Goal: Find contact information: Find contact information

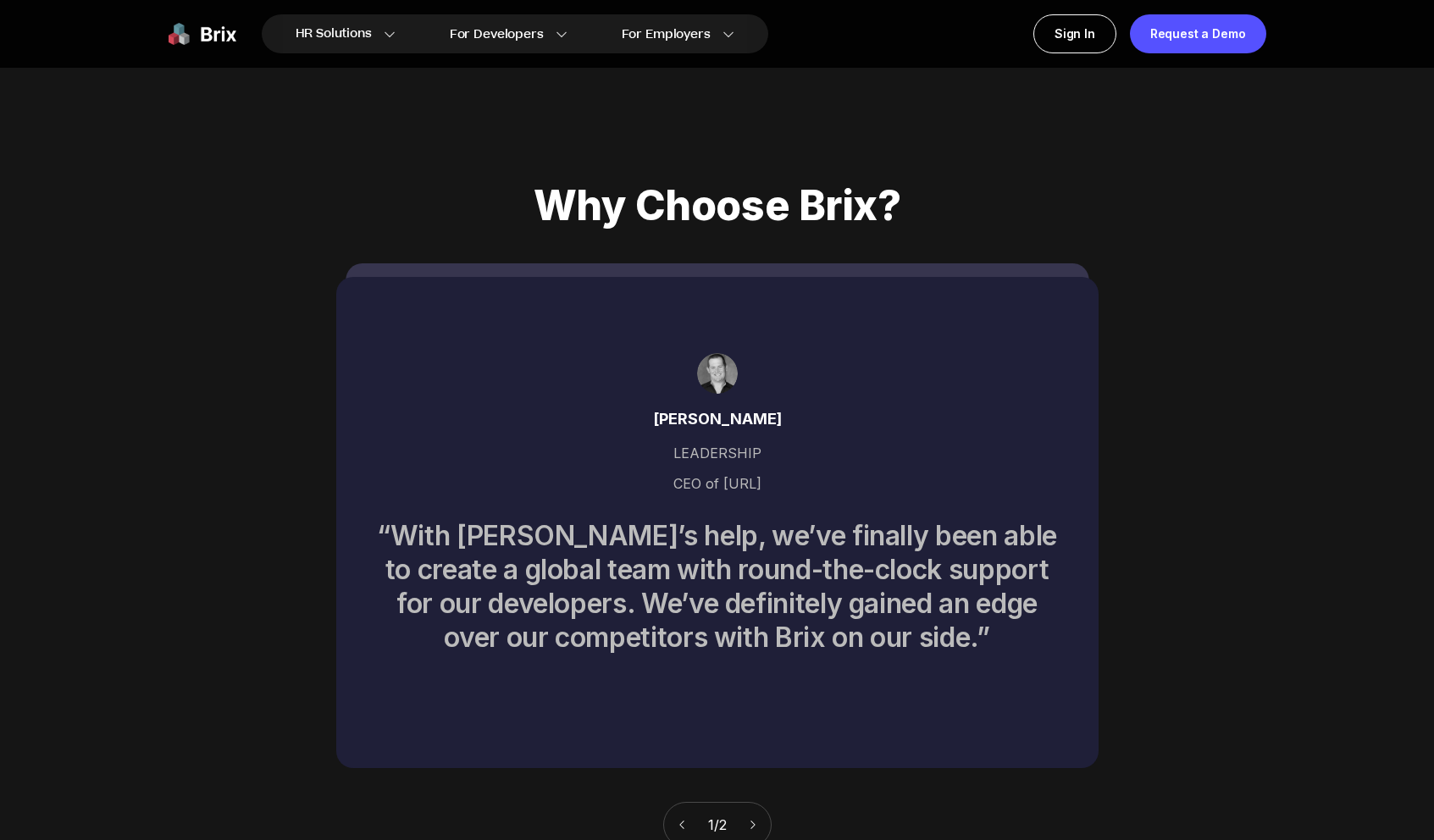
scroll to position [8649, 0]
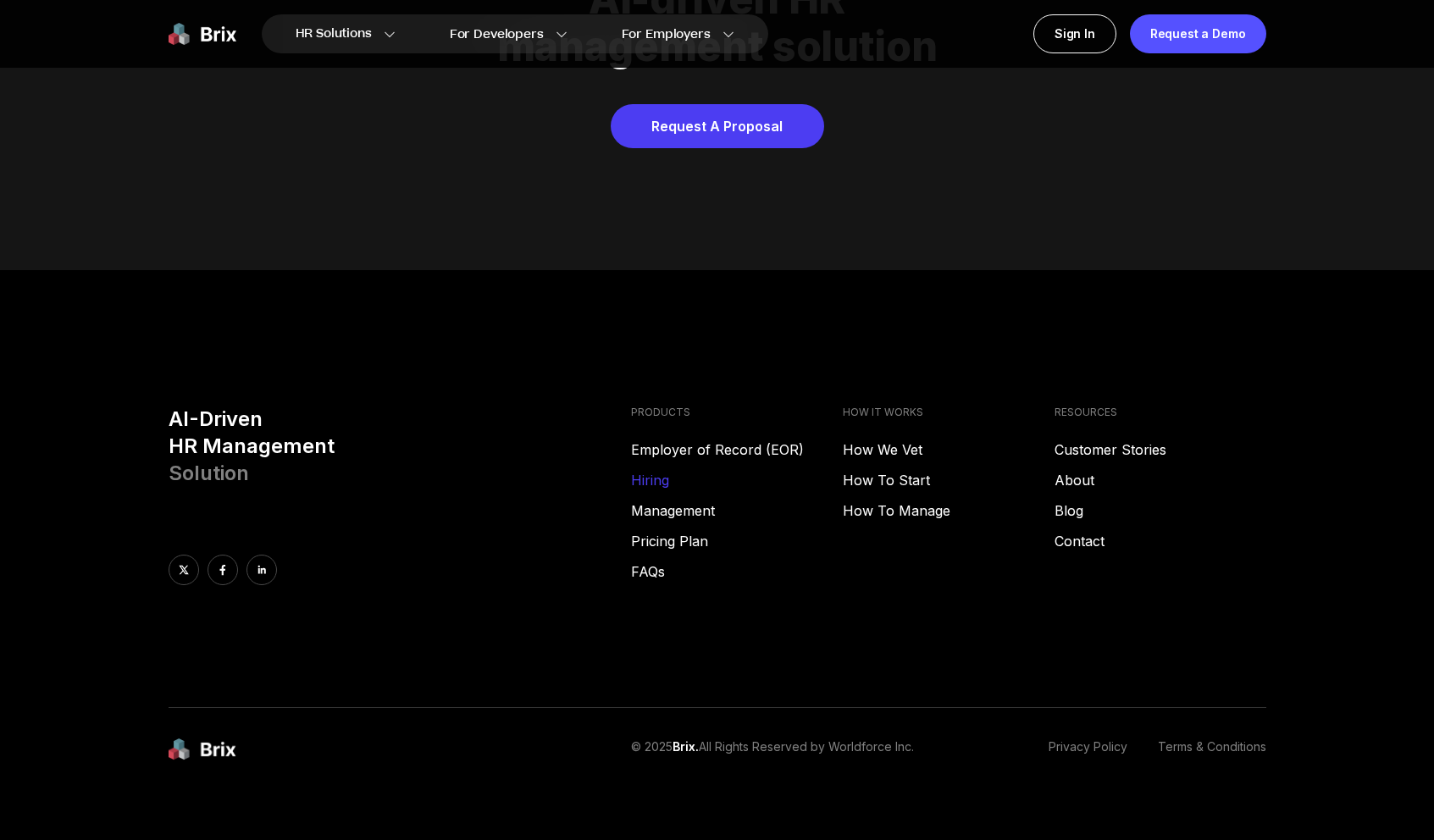
click at [660, 470] on link "Hiring" at bounding box center [736, 480] width 212 height 20
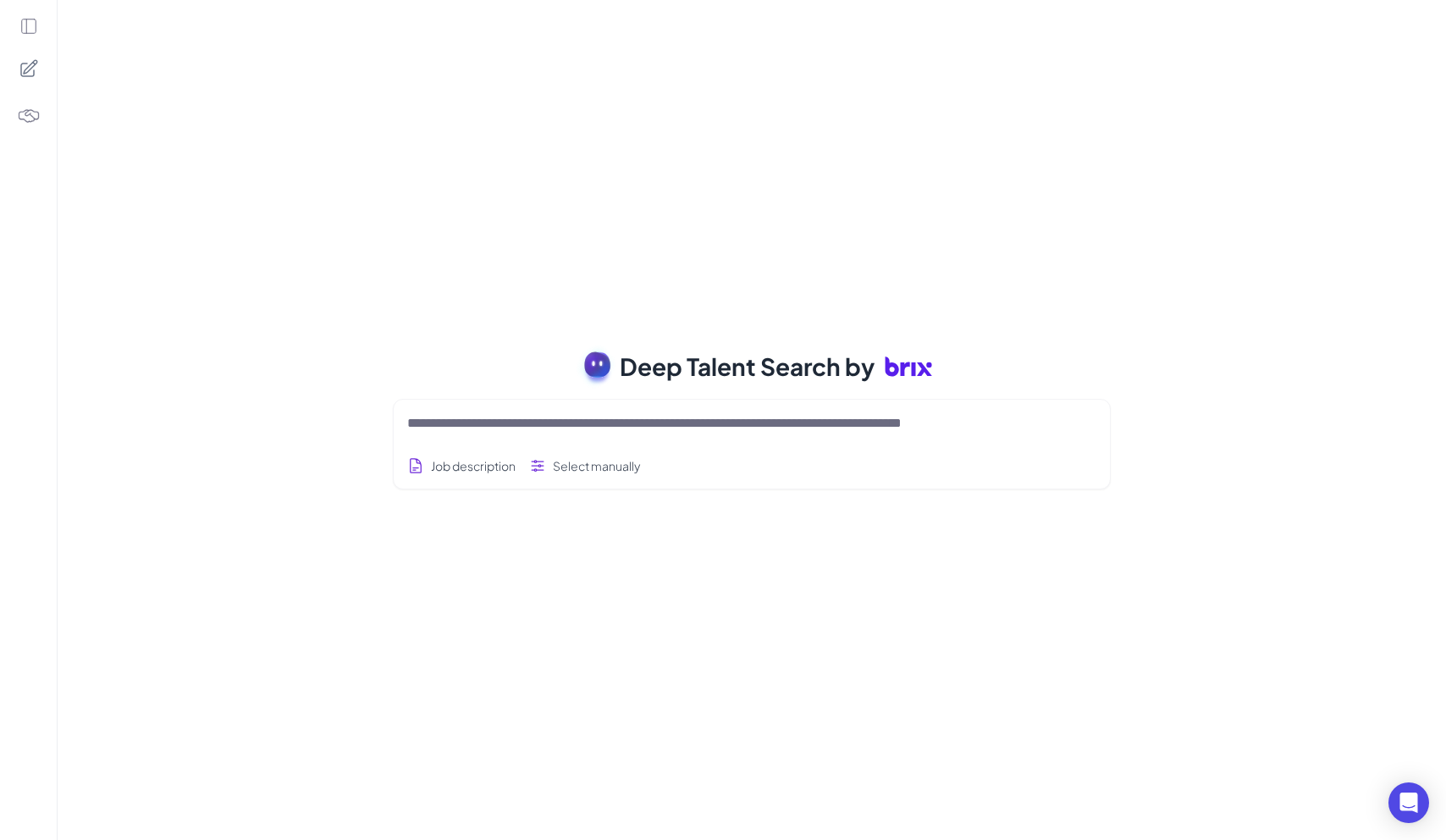
click at [529, 433] on div at bounding box center [751, 422] width 689 height 34
click at [508, 427] on textarea at bounding box center [731, 422] width 649 height 20
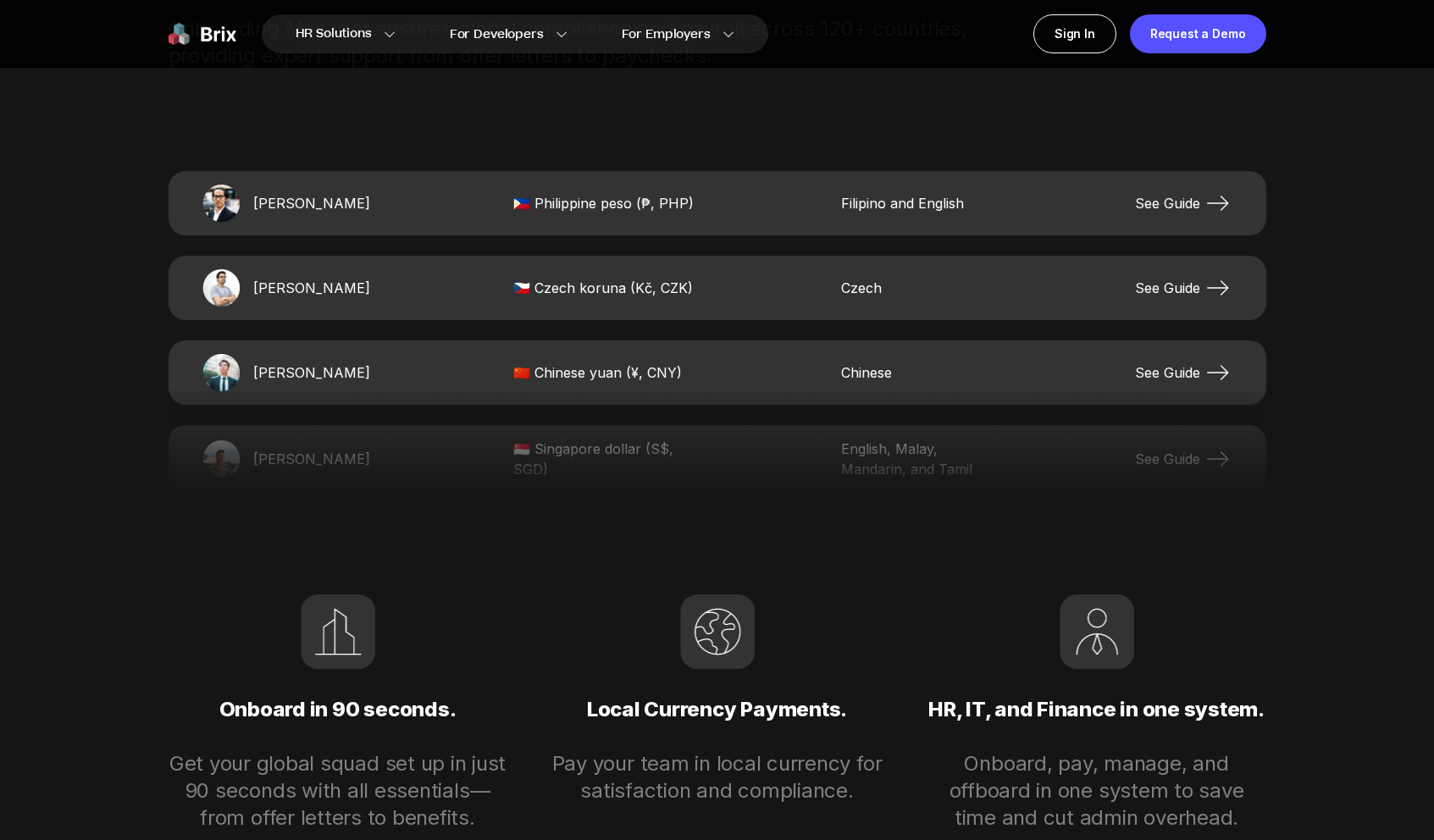
scroll to position [3839, 0]
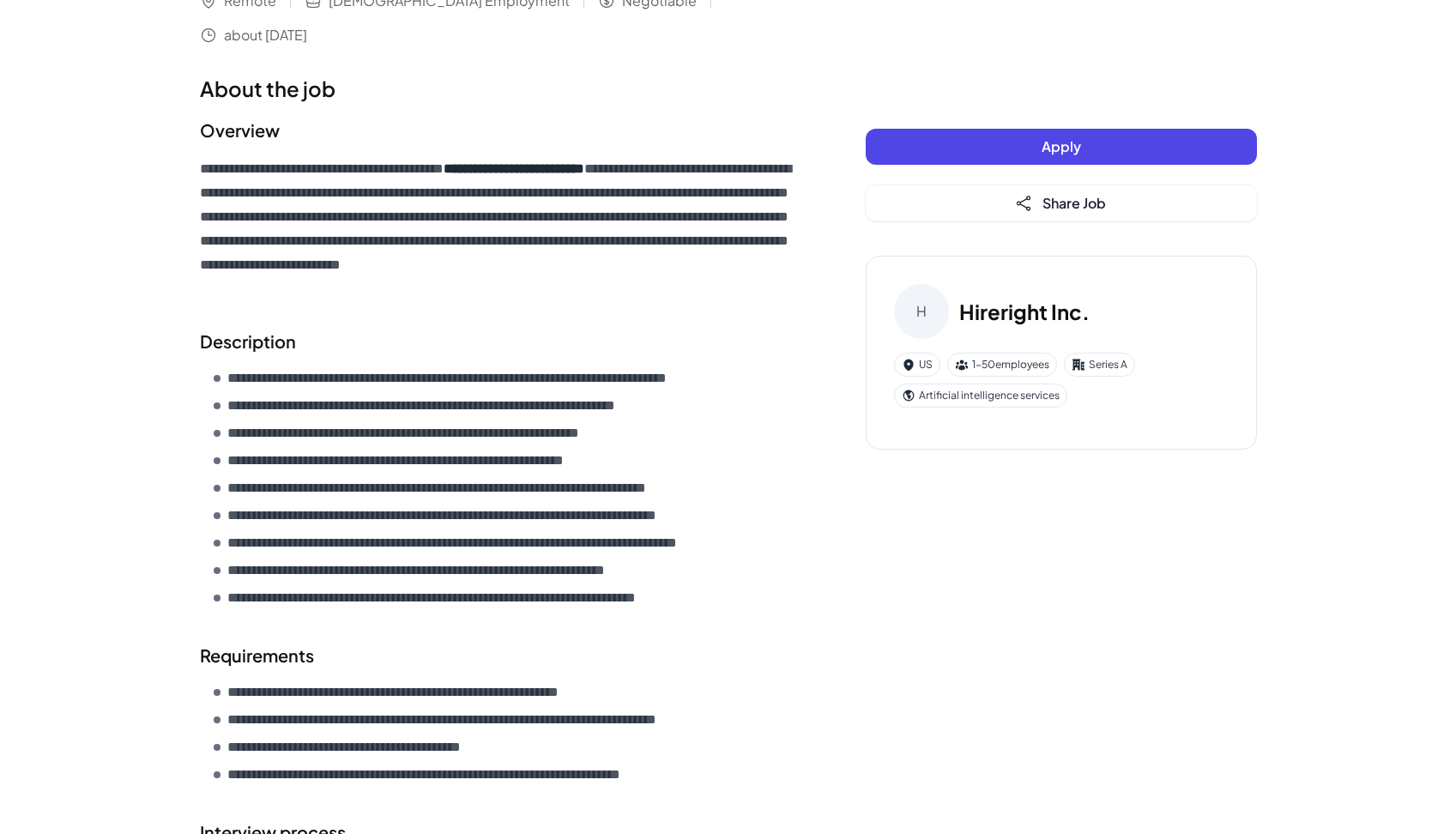
scroll to position [380, 0]
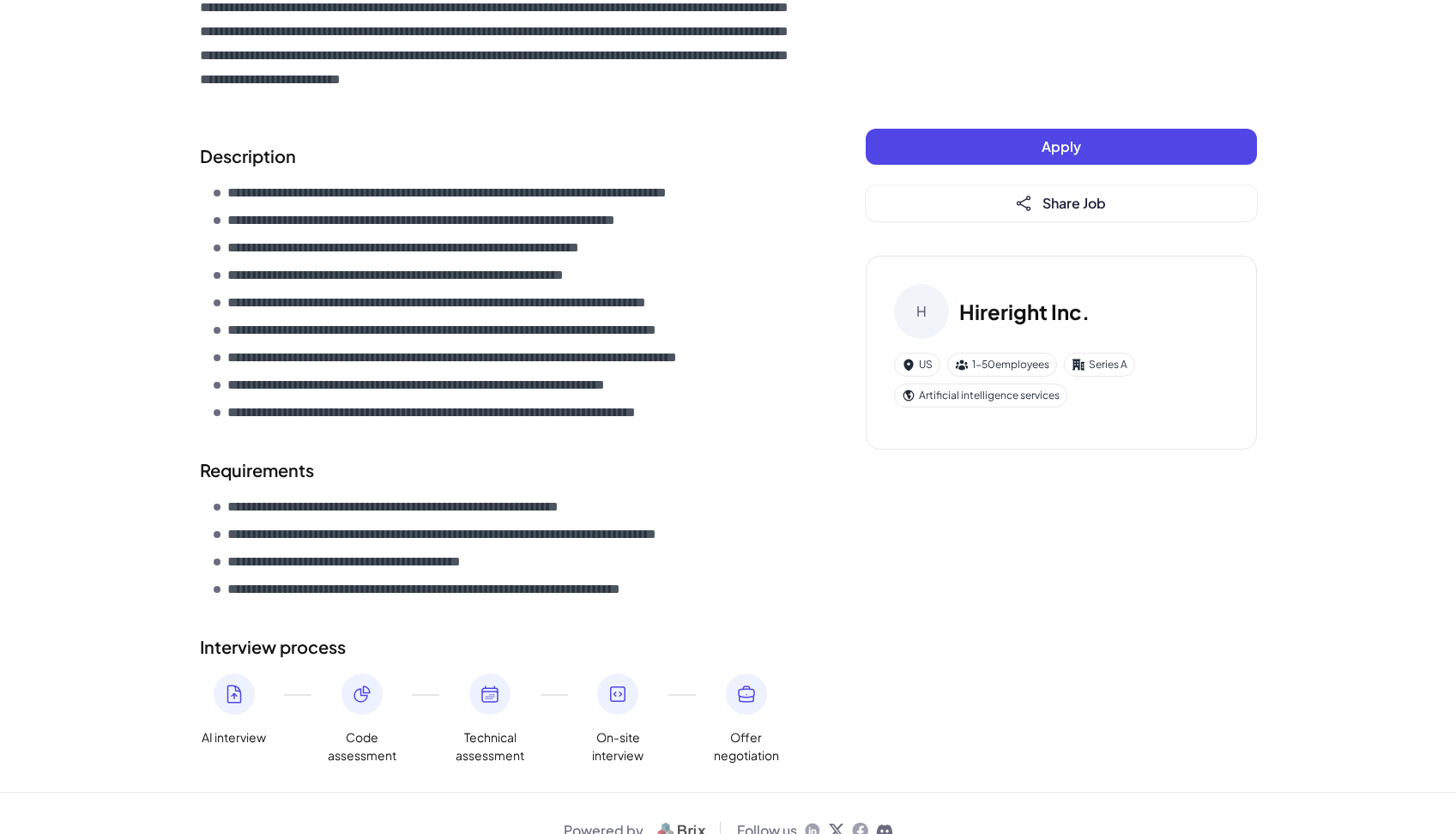
click at [809, 822] on icon at bounding box center [812, 830] width 17 height 17
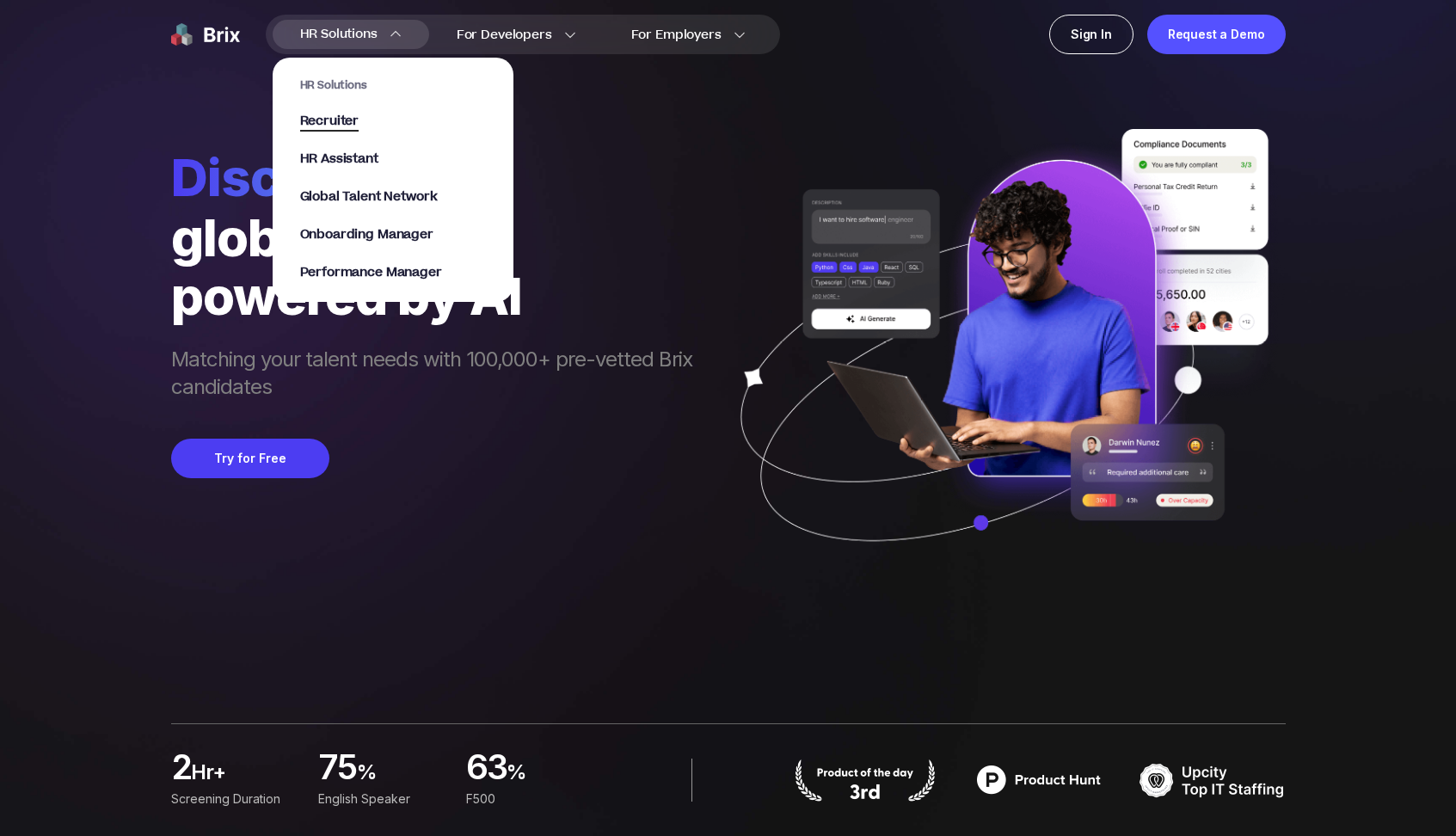
click at [341, 124] on span "Recruiter" at bounding box center [330, 122] width 59 height 20
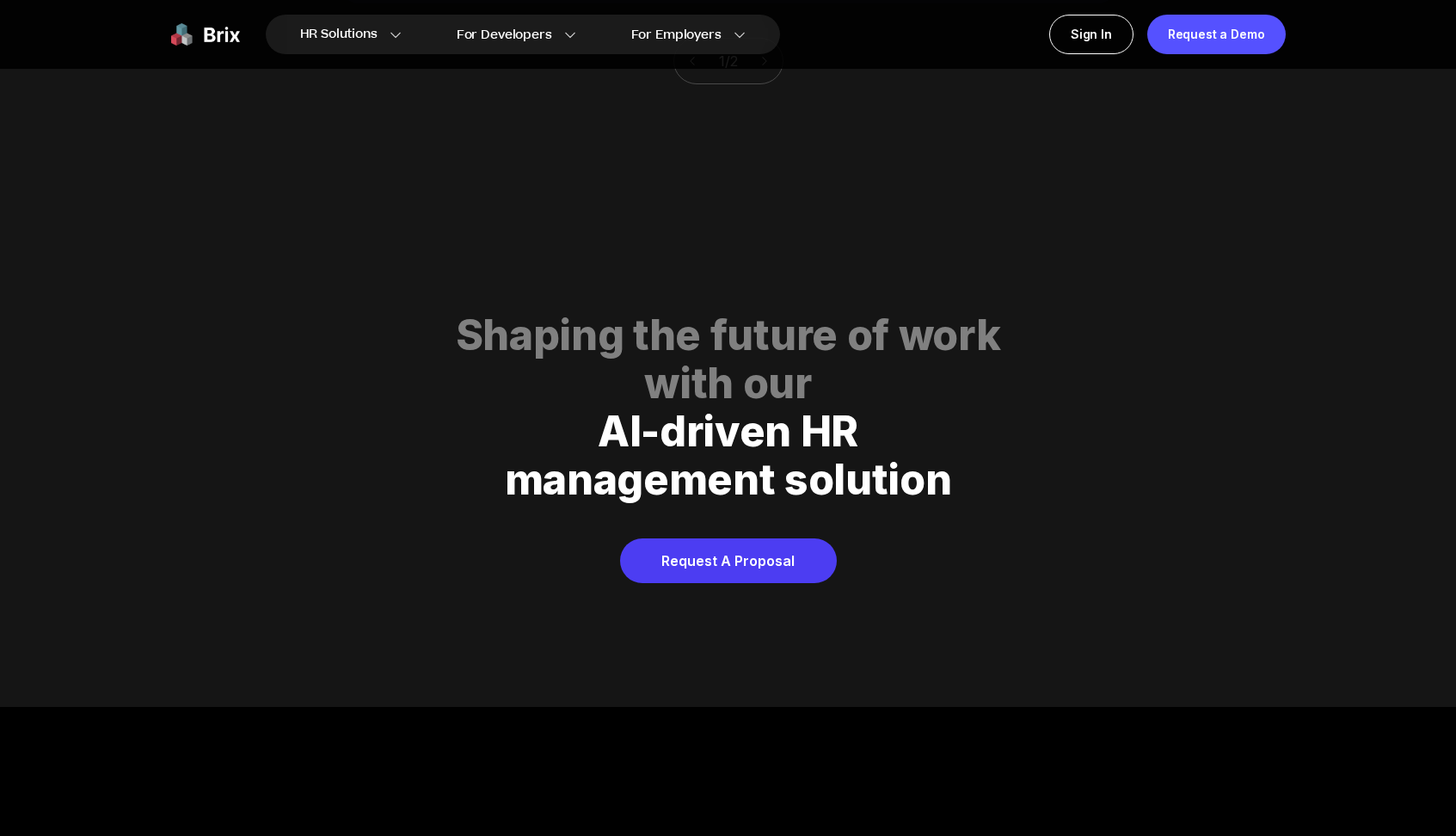
scroll to position [8791, 0]
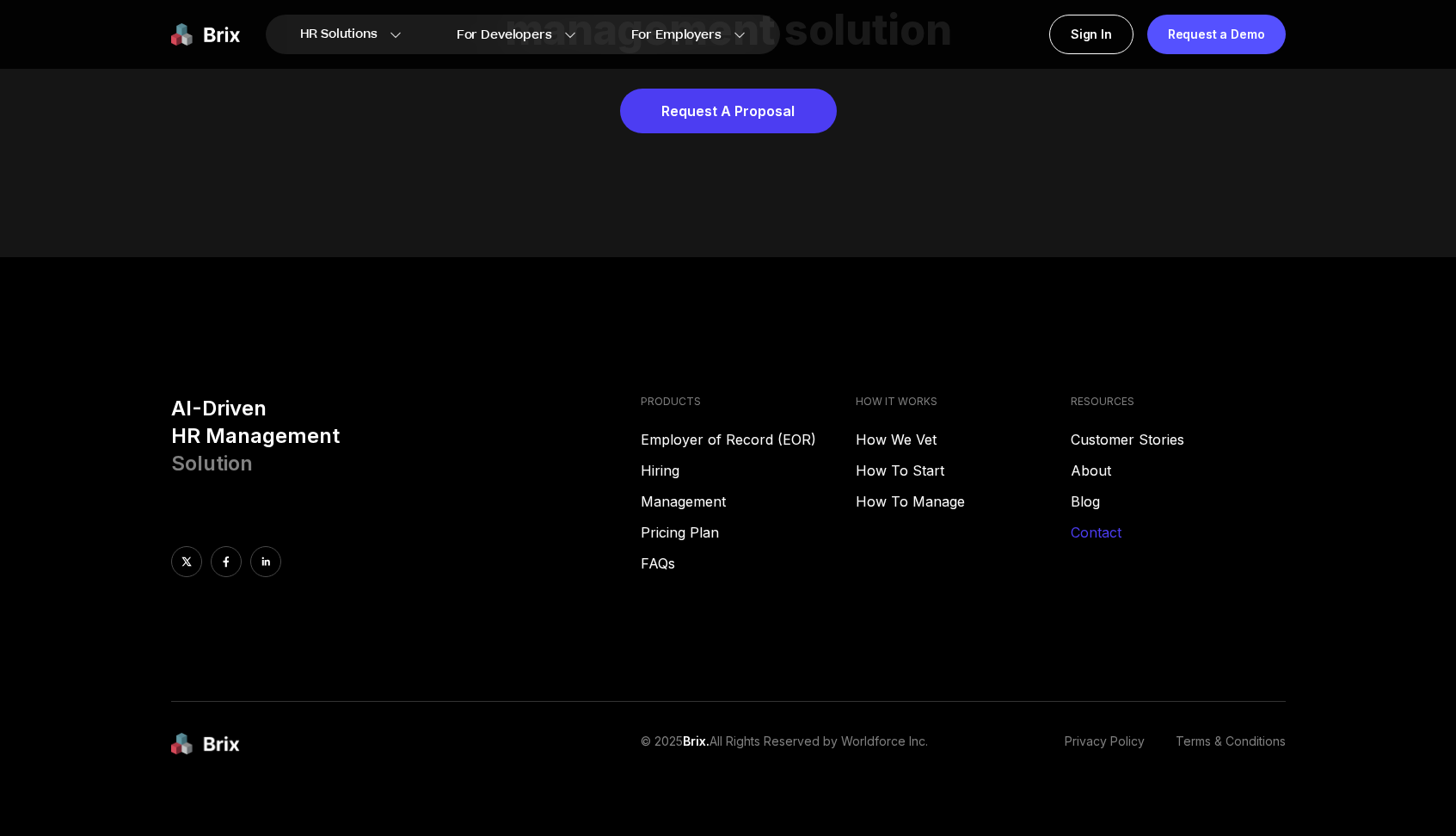
click at [1092, 523] on link "Contact" at bounding box center [1177, 533] width 215 height 21
click at [1111, 523] on link "Contact" at bounding box center [1177, 533] width 215 height 21
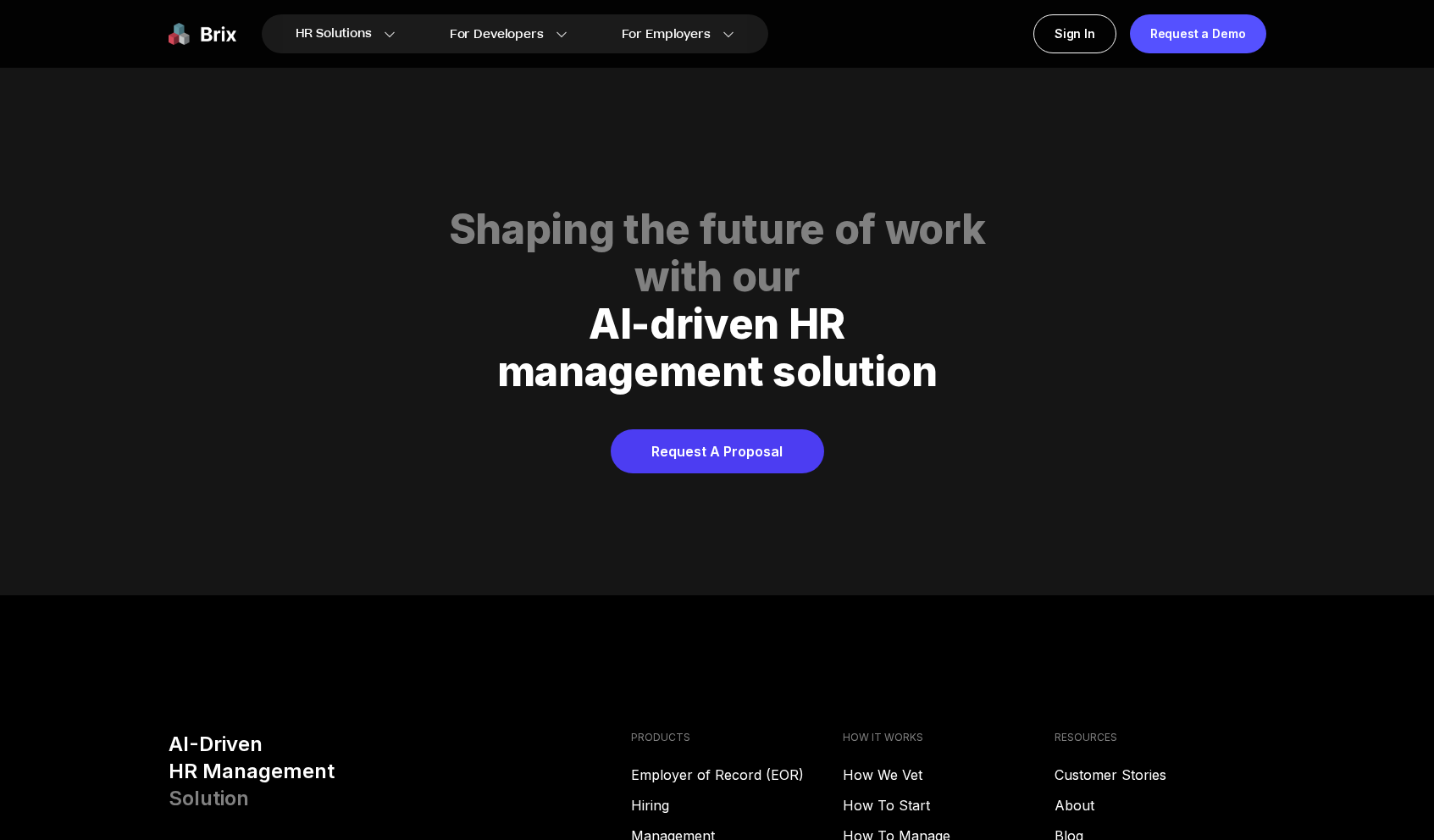
scroll to position [8649, 0]
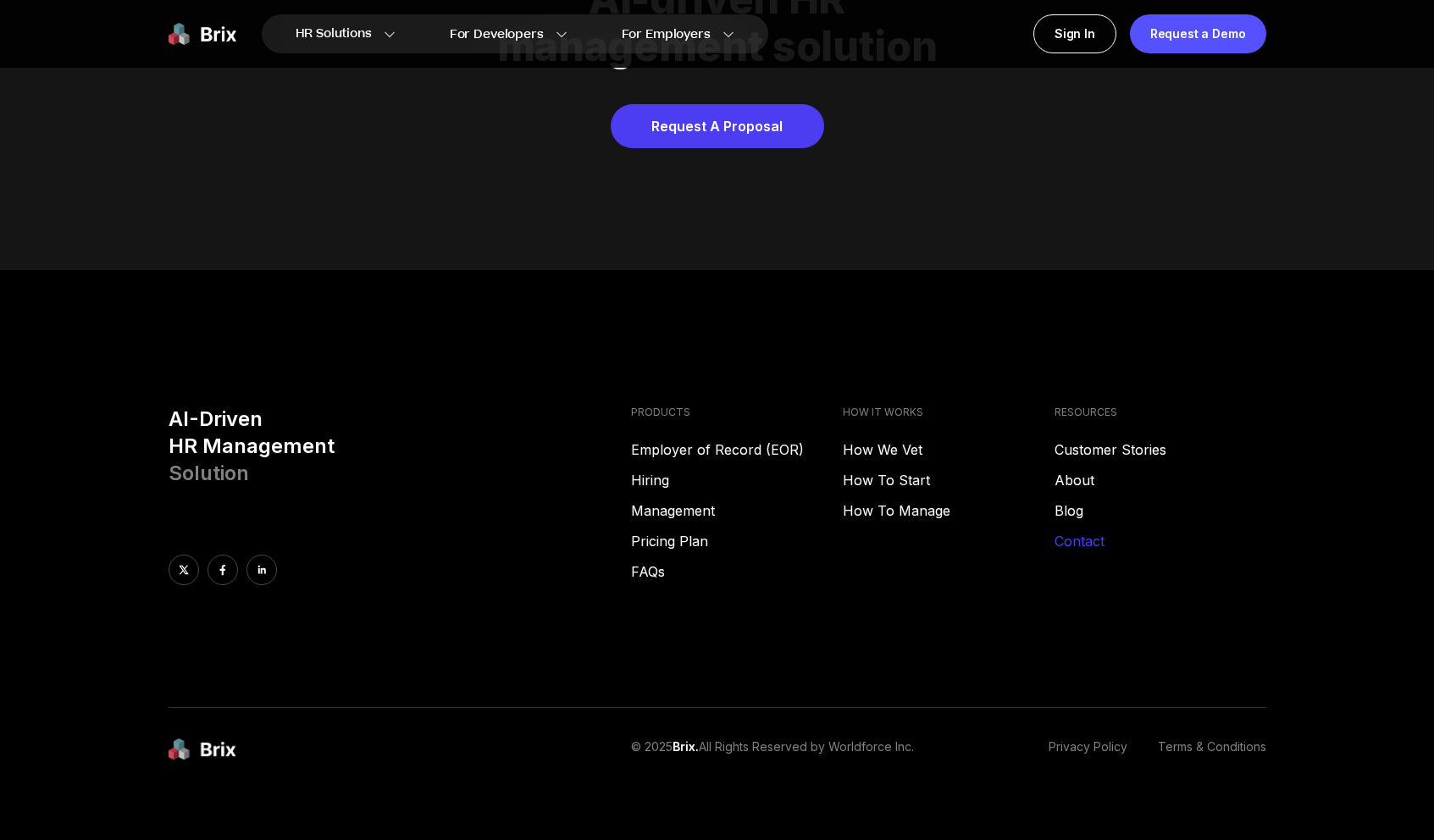
click at [1103, 531] on link "Contact" at bounding box center [1160, 540] width 212 height 20
